Goal: Transaction & Acquisition: Purchase product/service

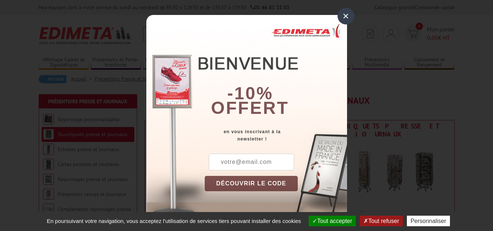
click at [247, 158] on input "text" at bounding box center [251, 162] width 85 height 17
type input "leclem69470@gmail.com"
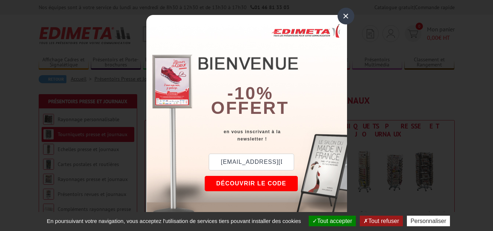
click at [241, 184] on button "DÉCOUVRIR LE CODE" at bounding box center [251, 183] width 93 height 15
click at [344, 16] on div "×" at bounding box center [345, 16] width 17 height 17
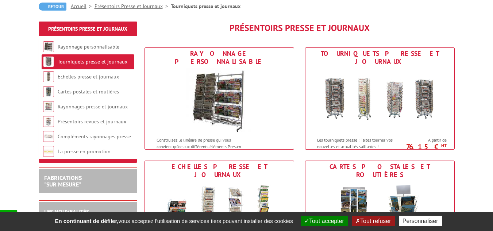
scroll to position [73, 0]
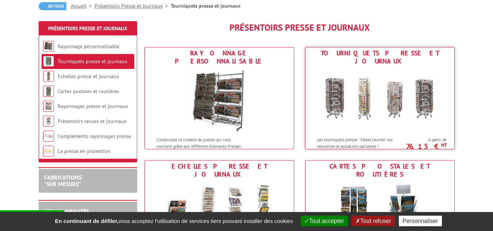
click at [384, 102] on img at bounding box center [379, 100] width 135 height 66
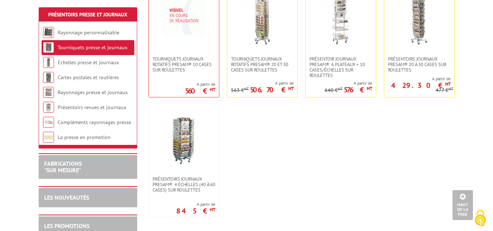
scroll to position [182, 0]
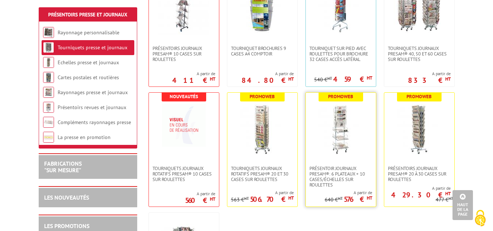
click at [335, 131] on img at bounding box center [340, 129] width 51 height 51
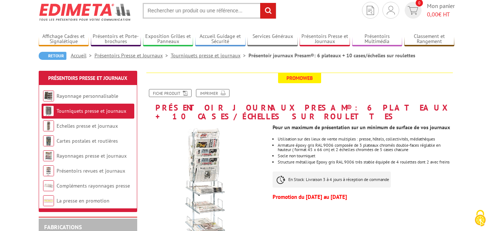
scroll to position [36, 0]
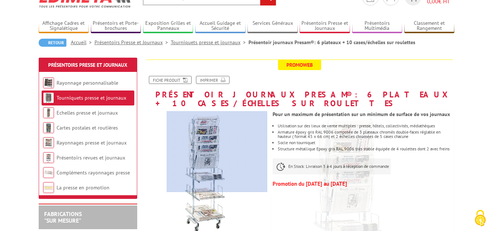
click at [226, 147] on div at bounding box center [217, 151] width 101 height 80
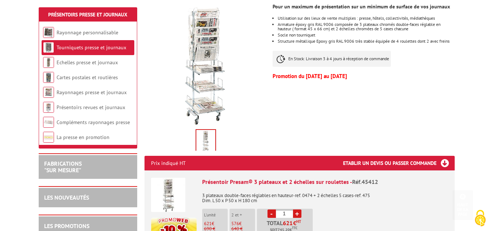
scroll to position [146, 0]
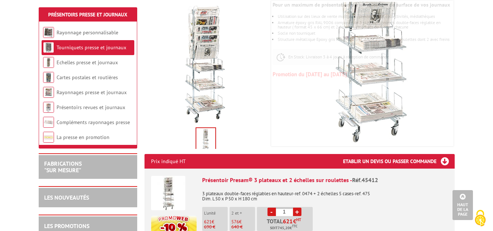
click at [200, 136] on img at bounding box center [205, 139] width 19 height 23
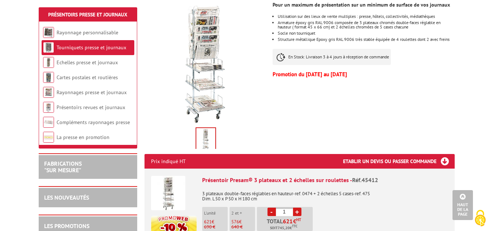
click at [201, 136] on img at bounding box center [205, 139] width 19 height 23
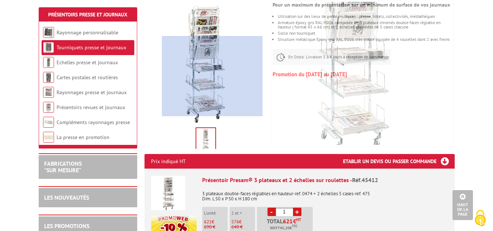
click at [212, 76] on div at bounding box center [212, 76] width 101 height 80
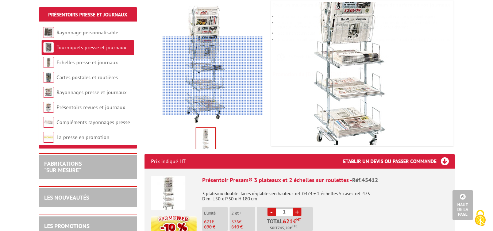
drag, startPoint x: 204, startPoint y: 120, endPoint x: 212, endPoint y: 76, distance: 44.1
click at [212, 76] on div at bounding box center [212, 76] width 101 height 80
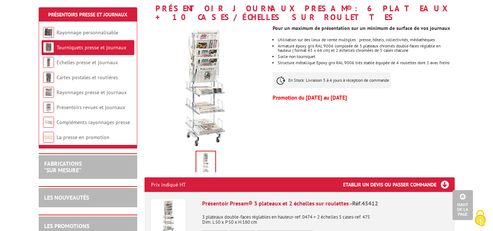
scroll to position [109, 0]
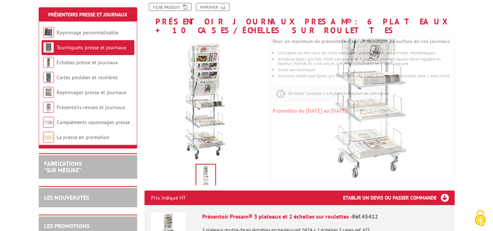
click at [198, 170] on img at bounding box center [205, 175] width 19 height 23
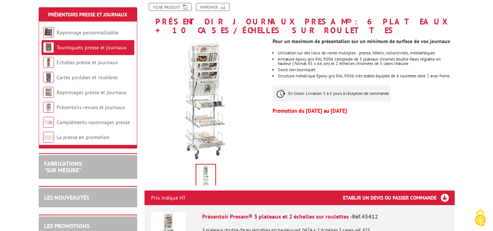
click at [198, 170] on img at bounding box center [205, 175] width 19 height 23
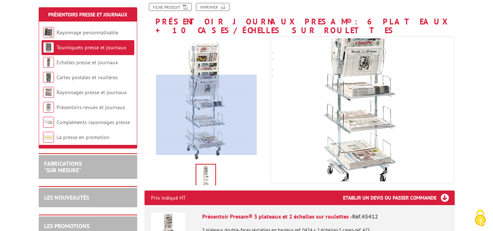
click at [206, 115] on div at bounding box center [206, 115] width 101 height 80
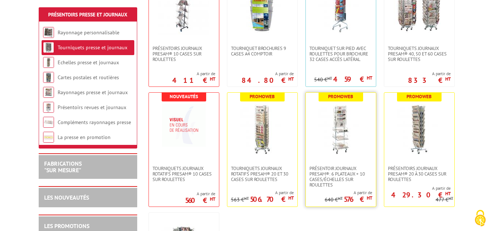
click at [342, 127] on img at bounding box center [340, 129] width 51 height 51
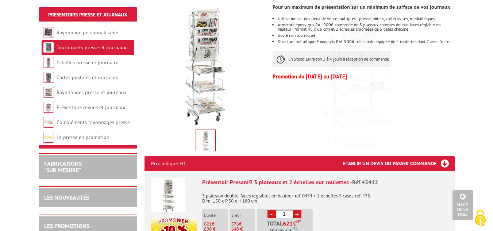
scroll to position [109, 0]
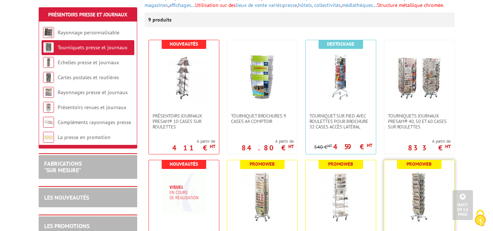
scroll to position [109, 0]
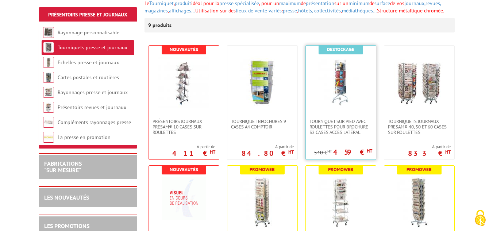
click at [335, 85] on img at bounding box center [340, 82] width 51 height 51
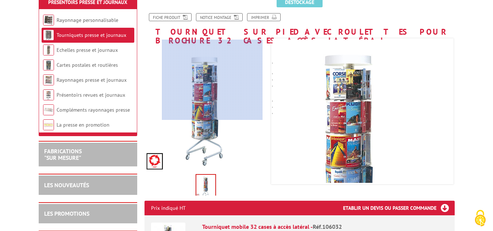
scroll to position [109, 0]
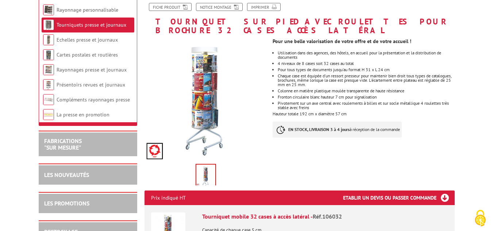
drag, startPoint x: 28, startPoint y: 25, endPoint x: 39, endPoint y: 53, distance: 29.2
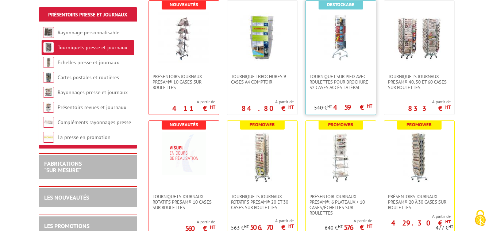
scroll to position [182, 0]
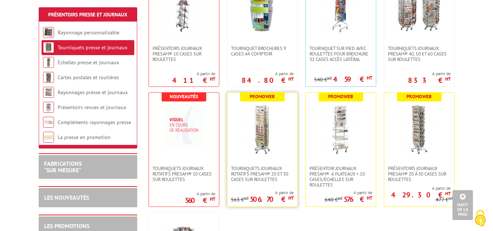
click at [280, 132] on img at bounding box center [262, 129] width 51 height 51
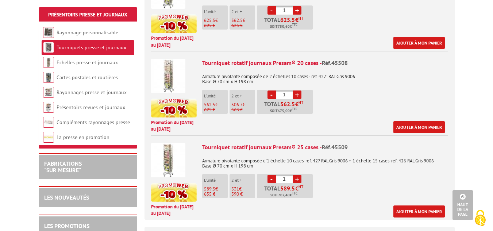
scroll to position [365, 0]
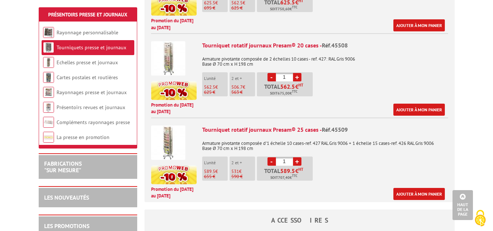
click at [175, 151] on img at bounding box center [168, 142] width 34 height 34
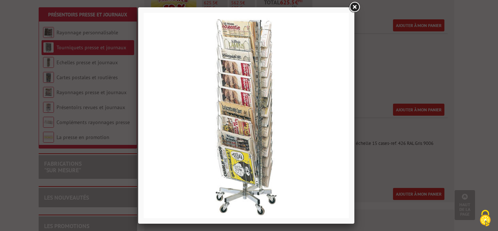
click at [355, 8] on link at bounding box center [354, 7] width 13 height 13
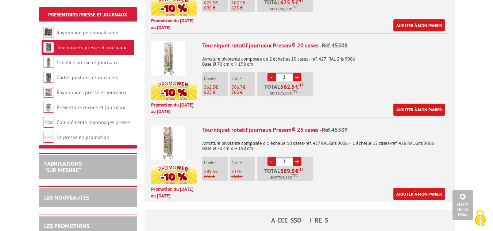
click at [245, 130] on div "Tourniquet rotatif journaux Presam® 25 cases - Réf.45509" at bounding box center [325, 129] width 246 height 8
click at [244, 145] on p "Armature pivotante composée d'1 échelle 10 cases-ref. 427 RAL Gris 9006 + 1 éch…" at bounding box center [325, 143] width 246 height 15
click at [248, 131] on div "Tourniquet rotatif journaux Presam® 25 cases - Réf.45509" at bounding box center [325, 129] width 246 height 8
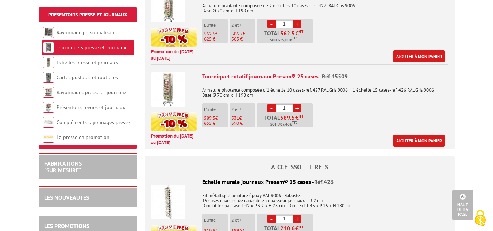
scroll to position [219, 0]
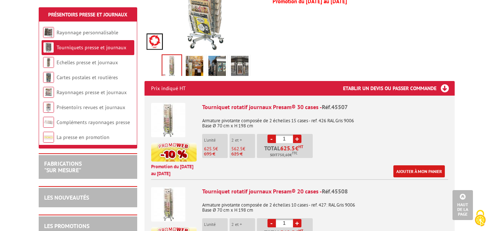
click at [175, 109] on img at bounding box center [168, 120] width 34 height 34
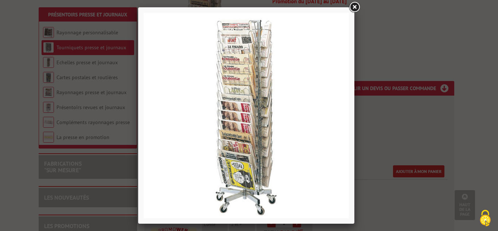
click at [353, 5] on link at bounding box center [354, 7] width 13 height 13
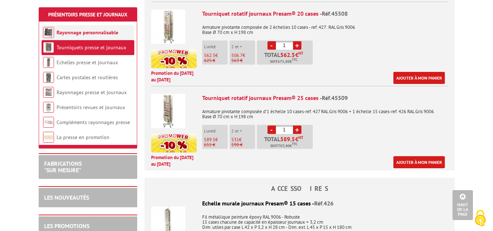
scroll to position [182, 0]
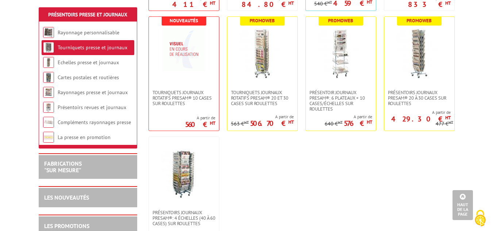
scroll to position [255, 0]
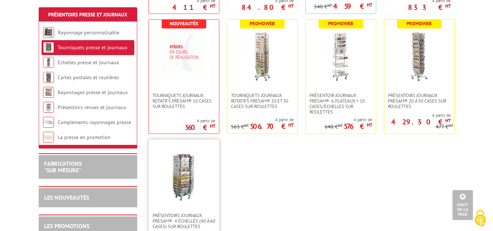
click at [190, 178] on img at bounding box center [183, 176] width 51 height 51
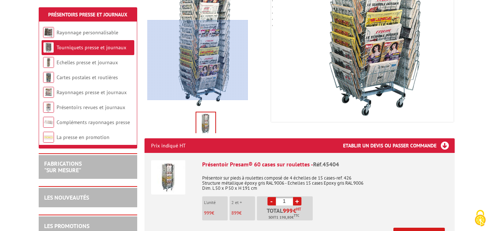
scroll to position [219, 0]
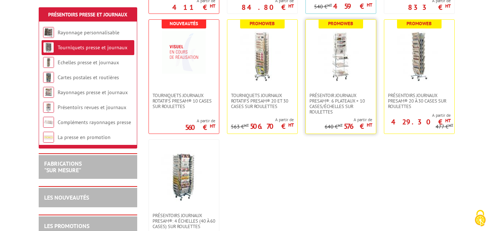
click at [331, 75] on img at bounding box center [340, 56] width 51 height 51
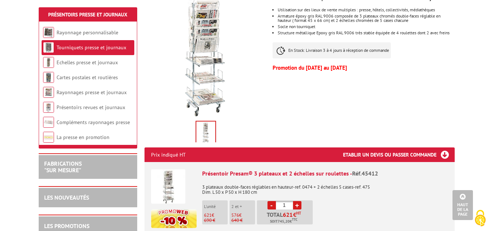
scroll to position [109, 0]
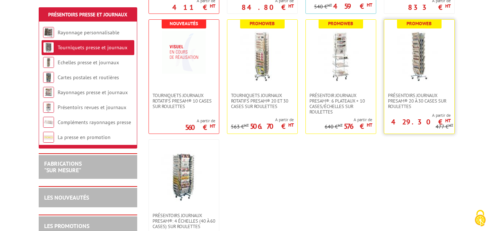
click at [419, 53] on img at bounding box center [418, 56] width 51 height 51
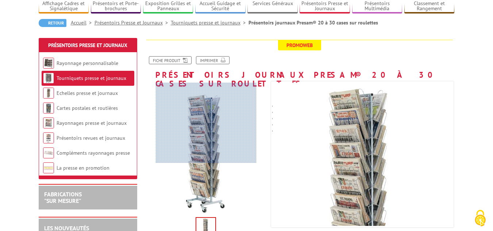
scroll to position [73, 0]
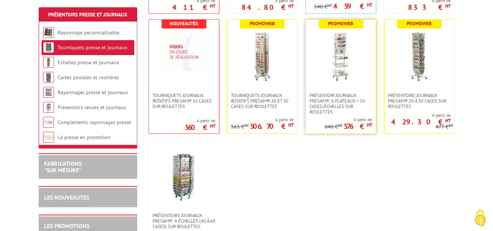
click at [353, 65] on img at bounding box center [340, 56] width 51 height 51
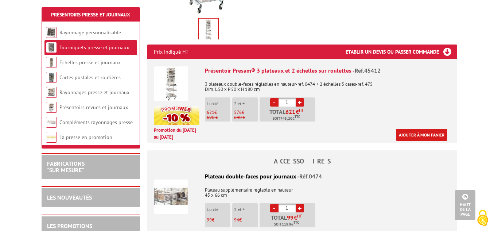
scroll to position [219, 0]
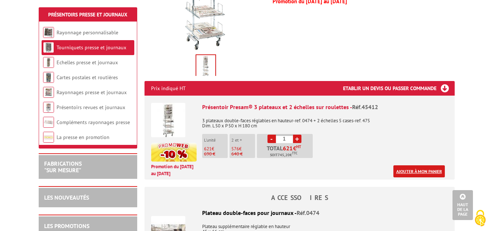
click at [421, 173] on link "Ajouter à mon panier" at bounding box center [418, 171] width 51 height 12
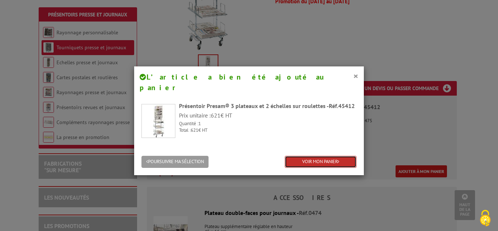
click at [315, 156] on link "VOIR MON PANIER" at bounding box center [321, 162] width 72 height 12
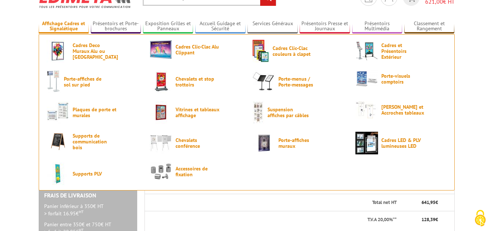
scroll to position [36, 0]
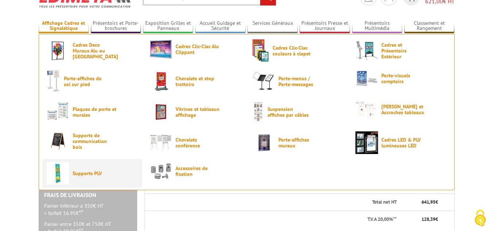
click at [78, 170] on span "Supports PLV" at bounding box center [95, 173] width 44 height 6
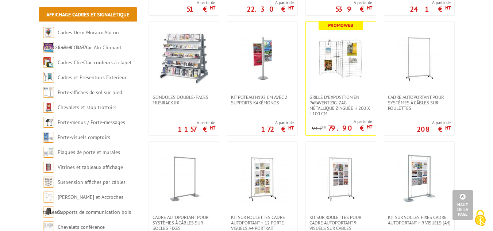
scroll to position [729, 0]
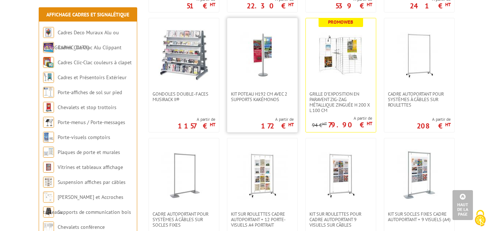
click at [247, 67] on img at bounding box center [262, 54] width 51 height 51
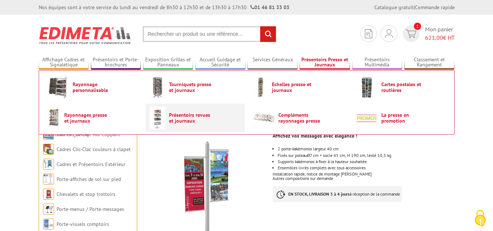
click at [174, 127] on link "Présentoirs revues et journaux" at bounding box center [195, 117] width 91 height 23
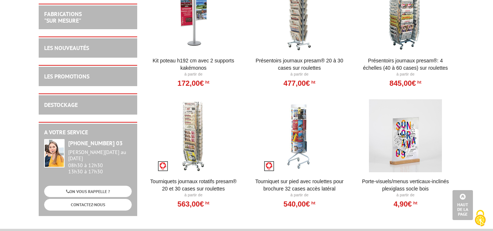
scroll to position [583, 0]
click at [195, 129] on div at bounding box center [193, 136] width 90 height 73
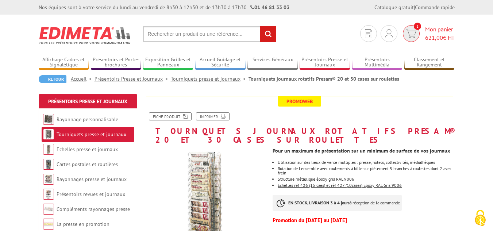
click at [425, 29] on span "Mon panier 621,00 € HT" at bounding box center [440, 33] width 30 height 17
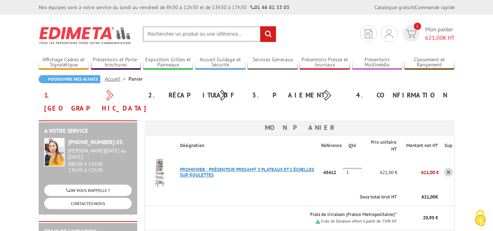
click at [230, 166] on link "PROMOWEB : PRéSENTOIR PRESAM® 3 PLATEAUX ET 2 éCHELLES SUR ROULETTES" at bounding box center [247, 172] width 134 height 12
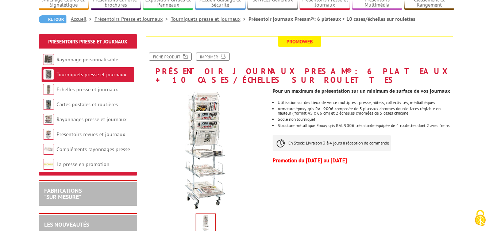
scroll to position [73, 0]
